Goal: Information Seeking & Learning: Understand process/instructions

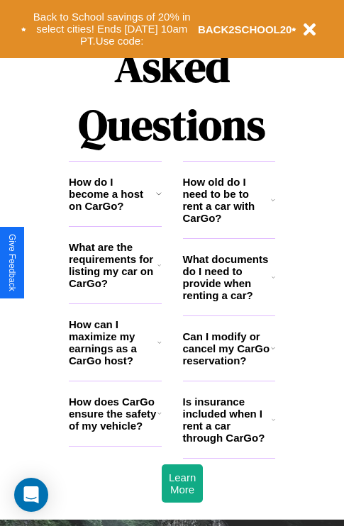
scroll to position [1718, 0]
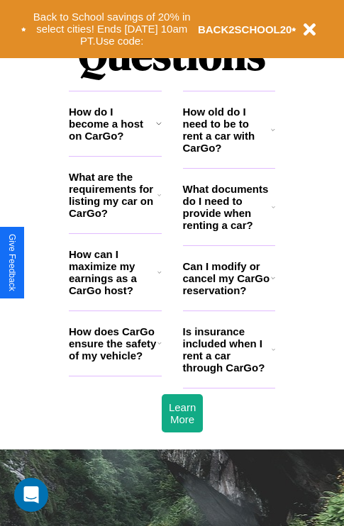
click at [228, 296] on h3 "Can I modify or cancel my CarGo reservation?" at bounding box center [227, 278] width 88 height 36
click at [272, 284] on icon at bounding box center [273, 277] width 4 height 11
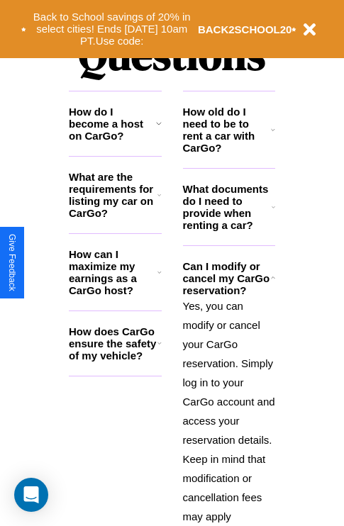
click at [228, 230] on h3 "What documents do I need to provide when renting a car?" at bounding box center [227, 207] width 89 height 48
click at [159, 278] on icon at bounding box center [159, 272] width 4 height 11
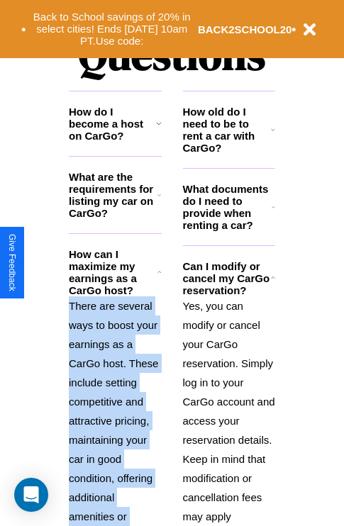
scroll to position [1858, 0]
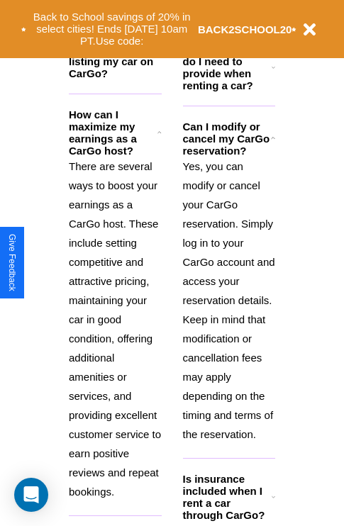
click at [273, 503] on icon at bounding box center [274, 496] width 4 height 11
